Goal: Information Seeking & Learning: Compare options

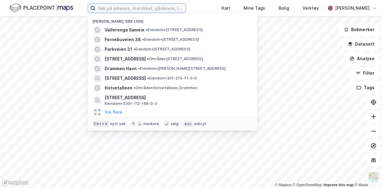
click at [106, 6] on input at bounding box center [140, 8] width 90 height 9
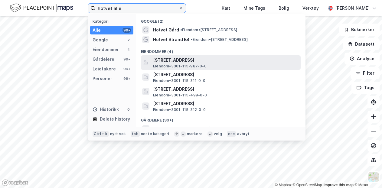
type input "hotvet alle"
click at [167, 59] on span "[STREET_ADDRESS]" at bounding box center [225, 60] width 145 height 7
